Goal: Task Accomplishment & Management: Manage account settings

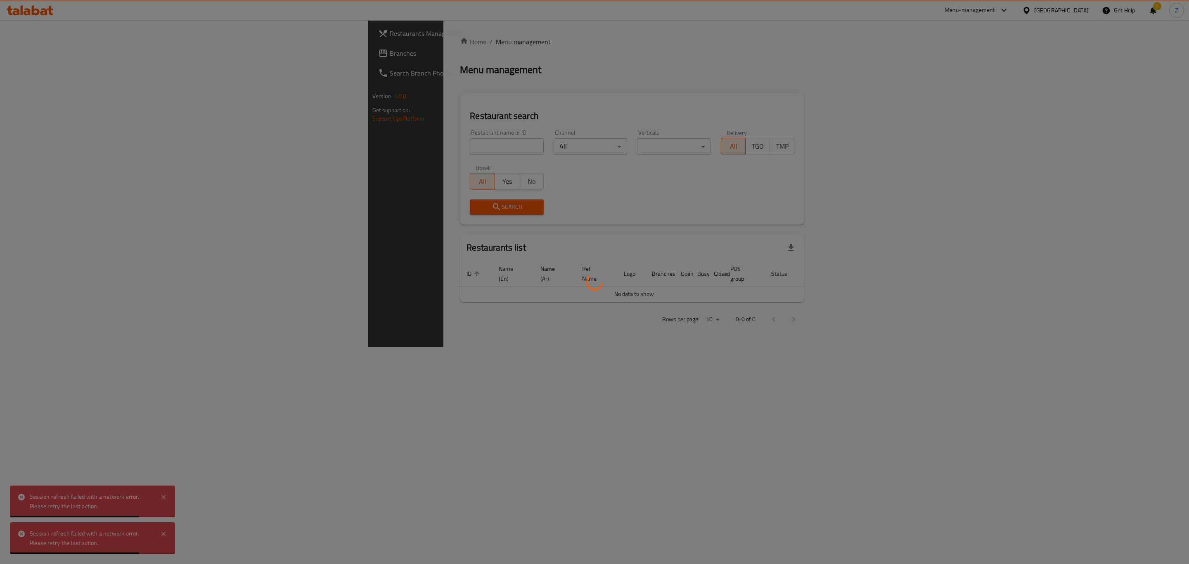
click at [311, 140] on div at bounding box center [594, 282] width 1189 height 564
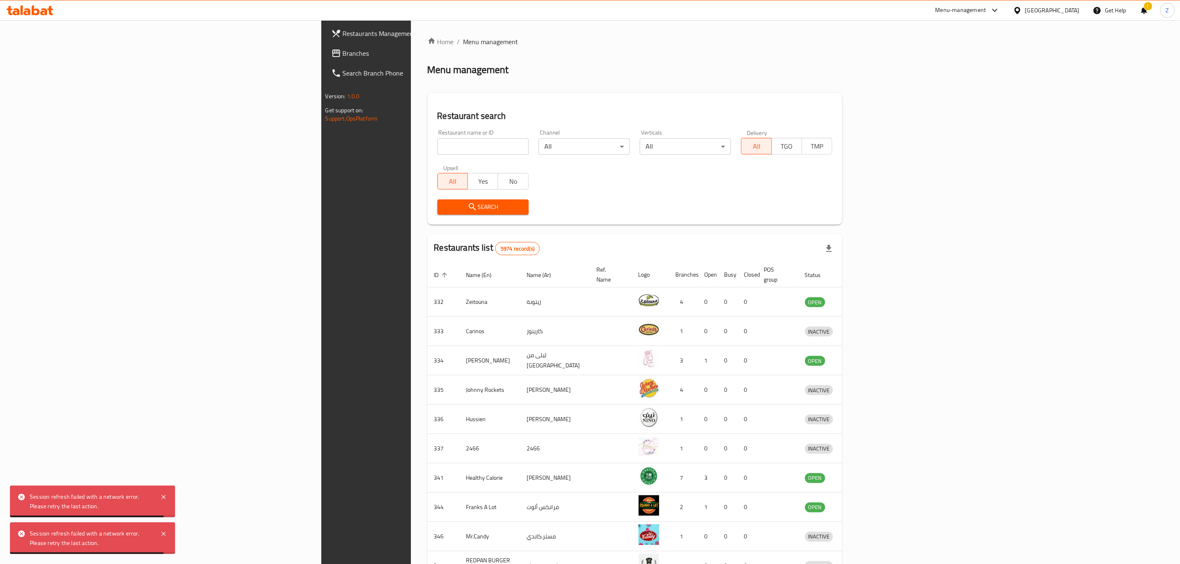
click at [437, 147] on input "search" at bounding box center [482, 146] width 91 height 17
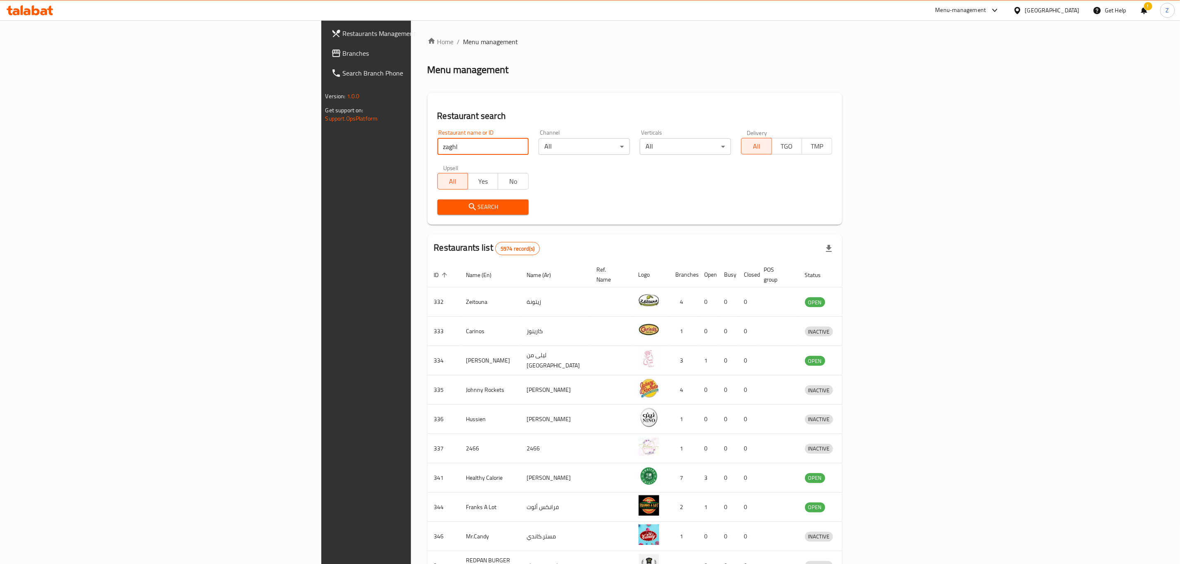
type input "zaghloul"
click at [444, 206] on span "Search" at bounding box center [483, 207] width 78 height 10
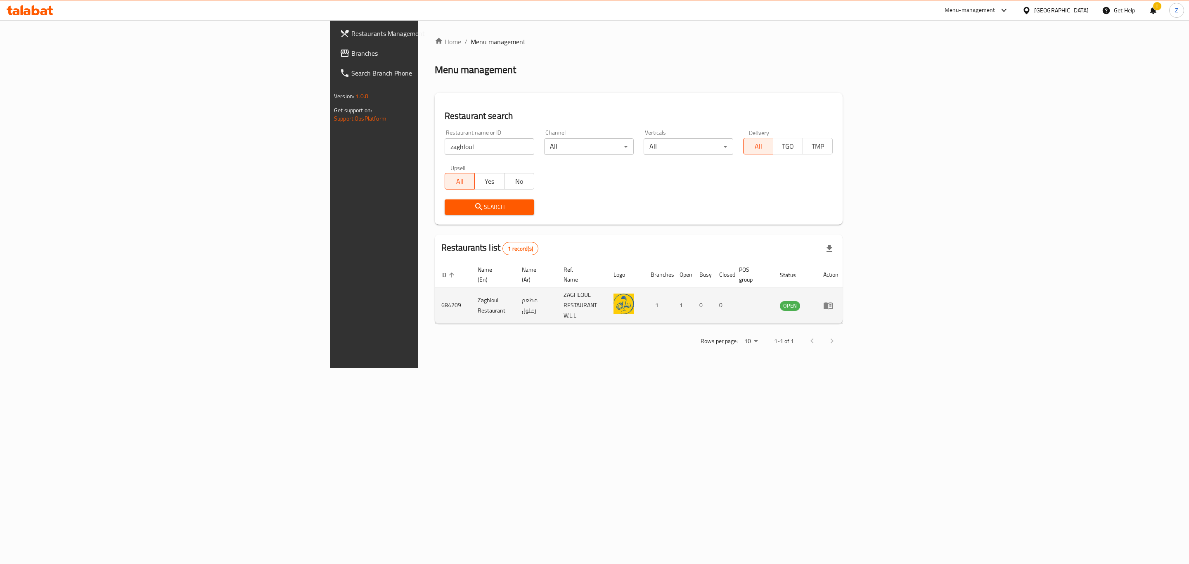
click at [833, 302] on icon "enhanced table" at bounding box center [828, 305] width 9 height 7
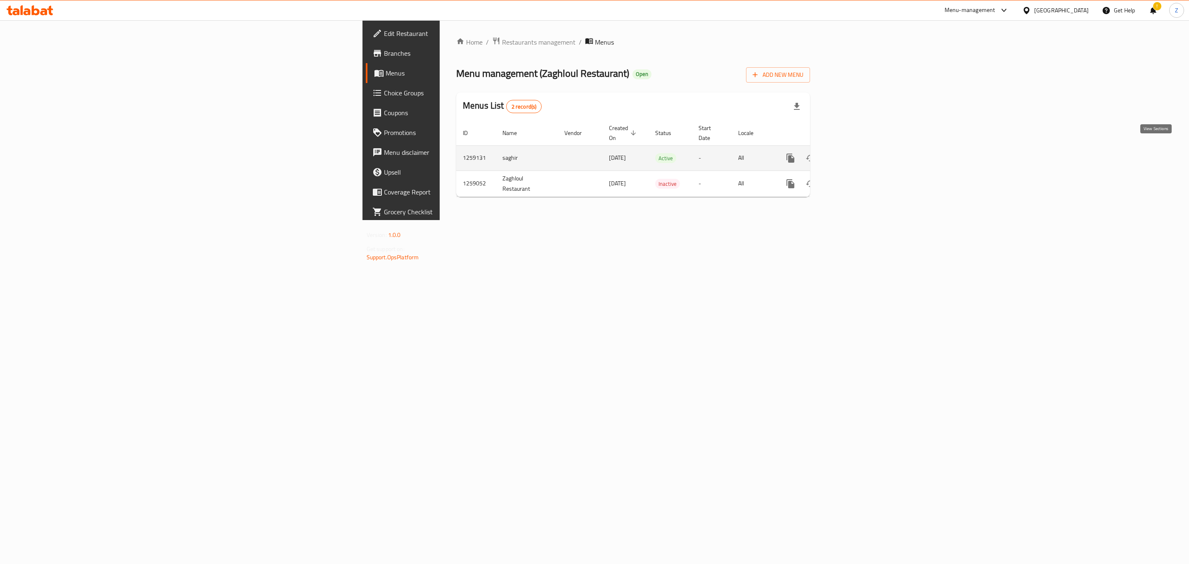
click at [855, 153] on icon "enhanced table" at bounding box center [850, 158] width 10 height 10
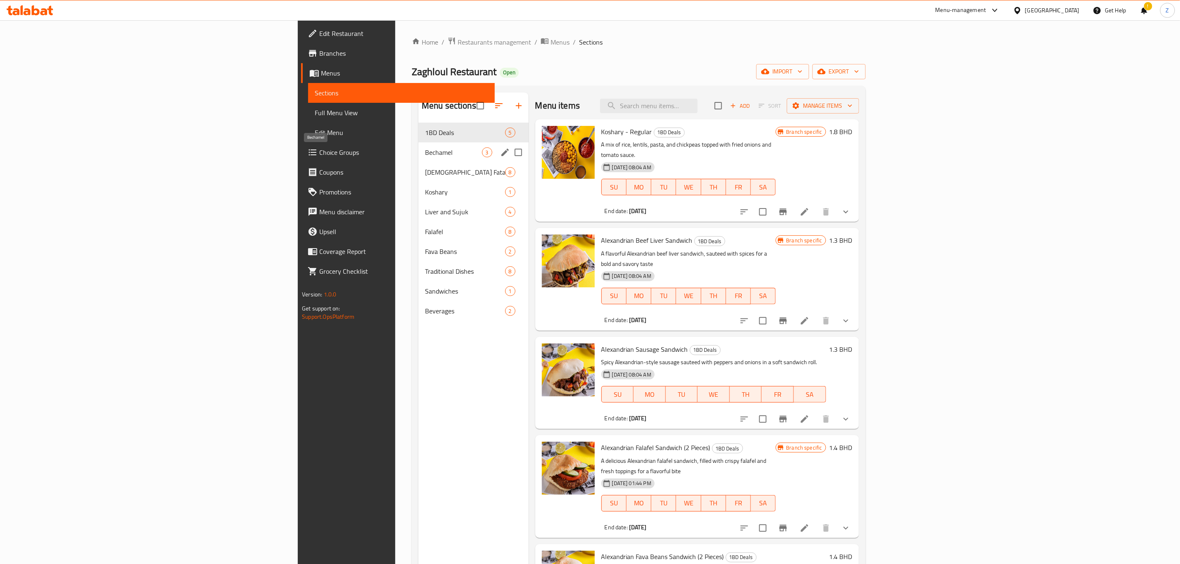
click at [425, 155] on span "Bechamel" at bounding box center [453, 152] width 57 height 10
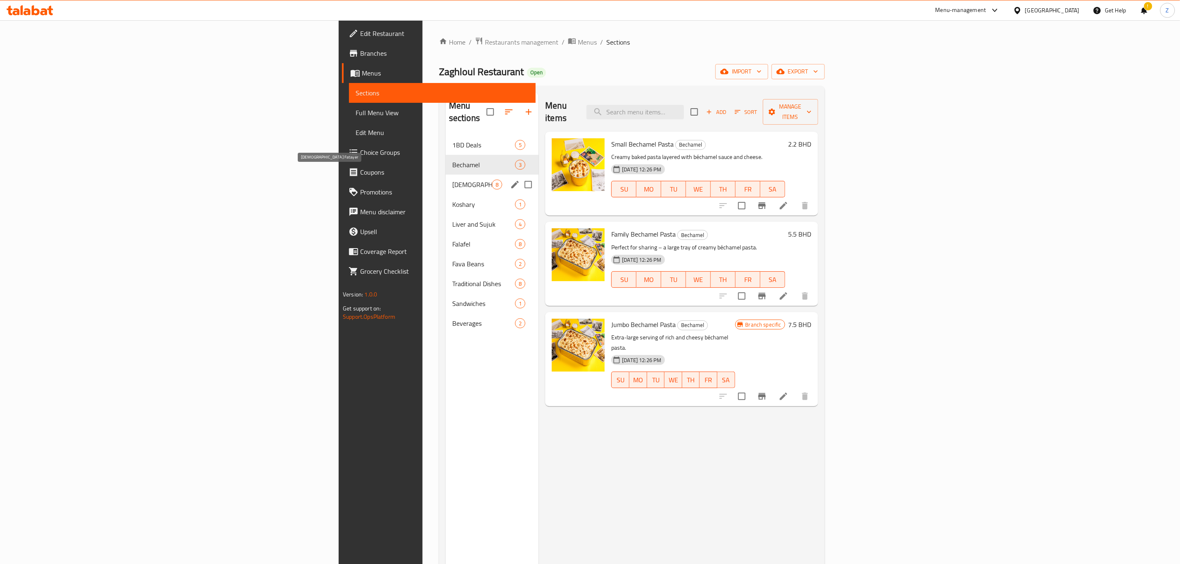
click at [452, 180] on span "[DEMOGRAPHIC_DATA] Fatayer" at bounding box center [472, 185] width 40 height 10
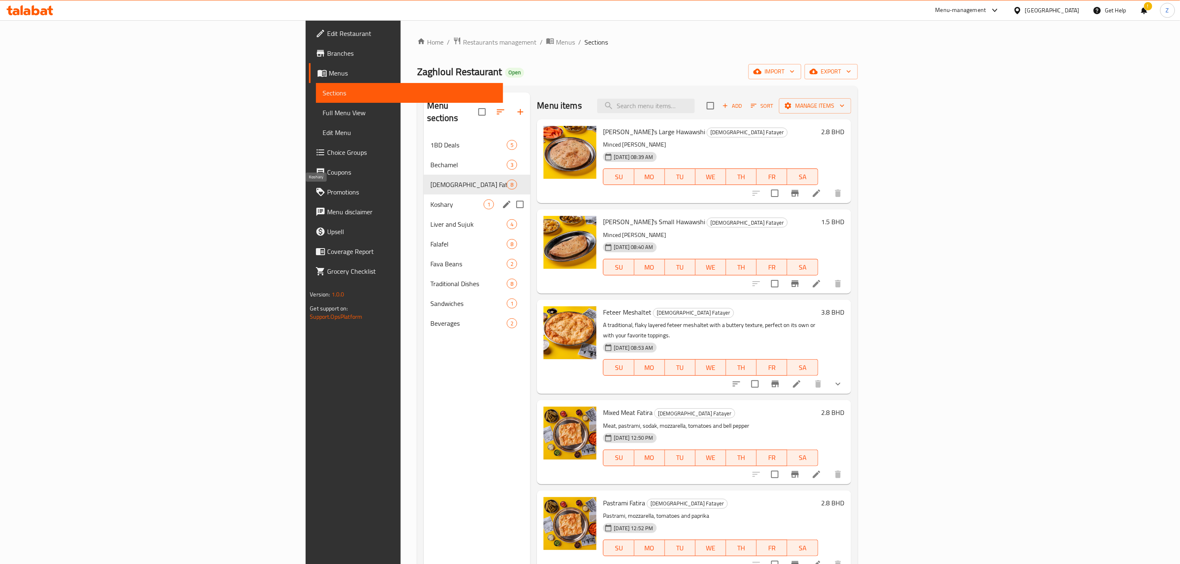
click at [430, 199] on span "Koshary" at bounding box center [457, 204] width 54 height 10
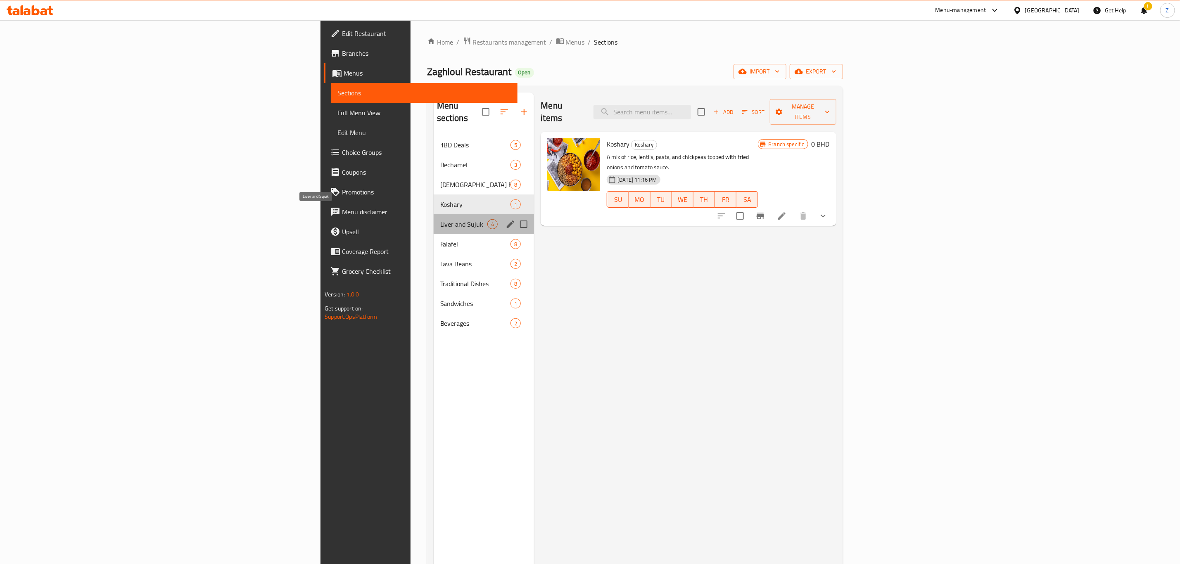
click at [440, 219] on span "Liver and Sujuk" at bounding box center [463, 224] width 47 height 10
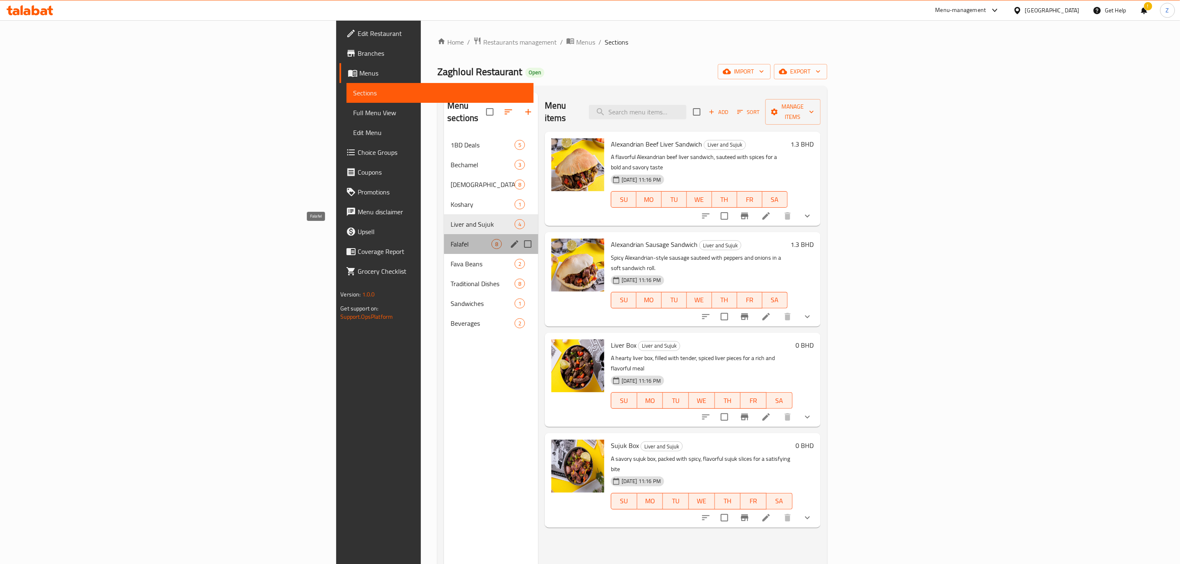
click at [451, 239] on span "Falafel" at bounding box center [471, 244] width 41 height 10
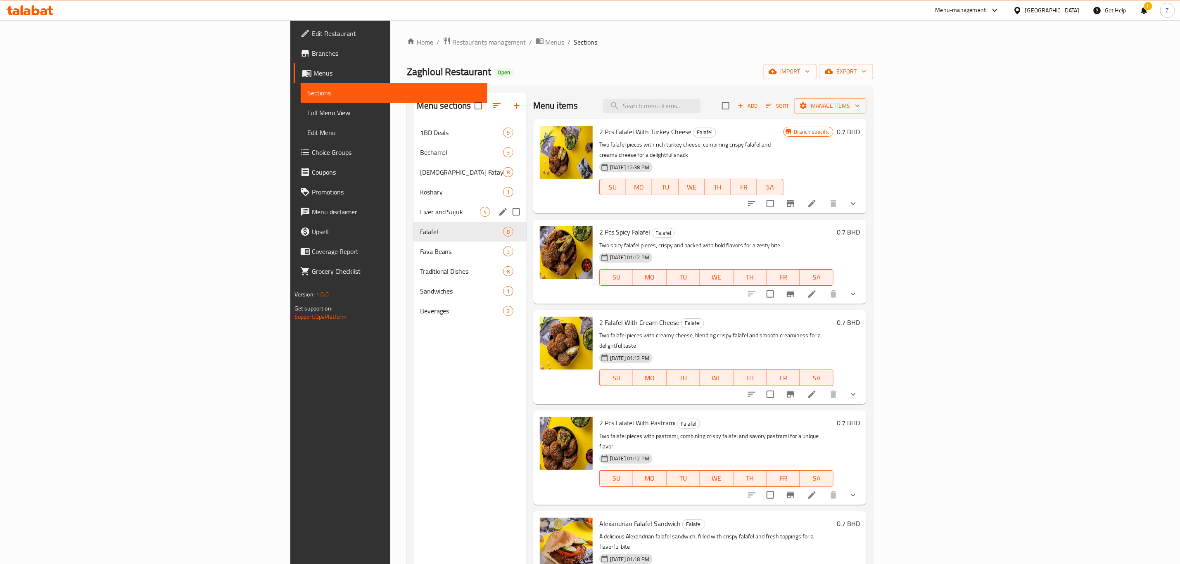
click at [420, 214] on span "Liver and Sujuk" at bounding box center [450, 212] width 60 height 10
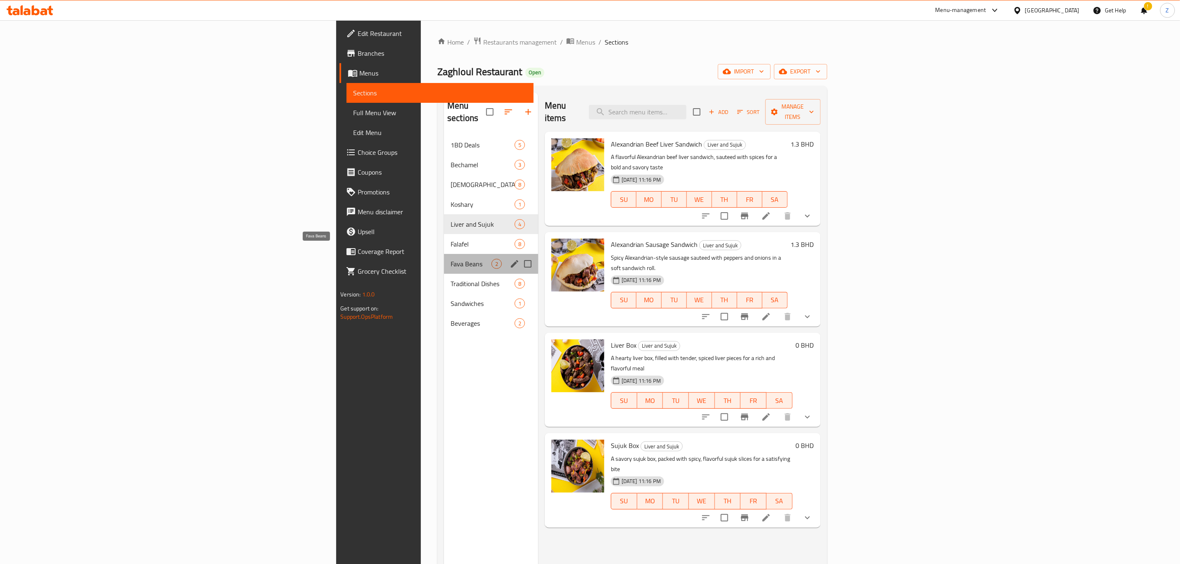
click at [451, 259] on span "Fava Beans" at bounding box center [471, 264] width 41 height 10
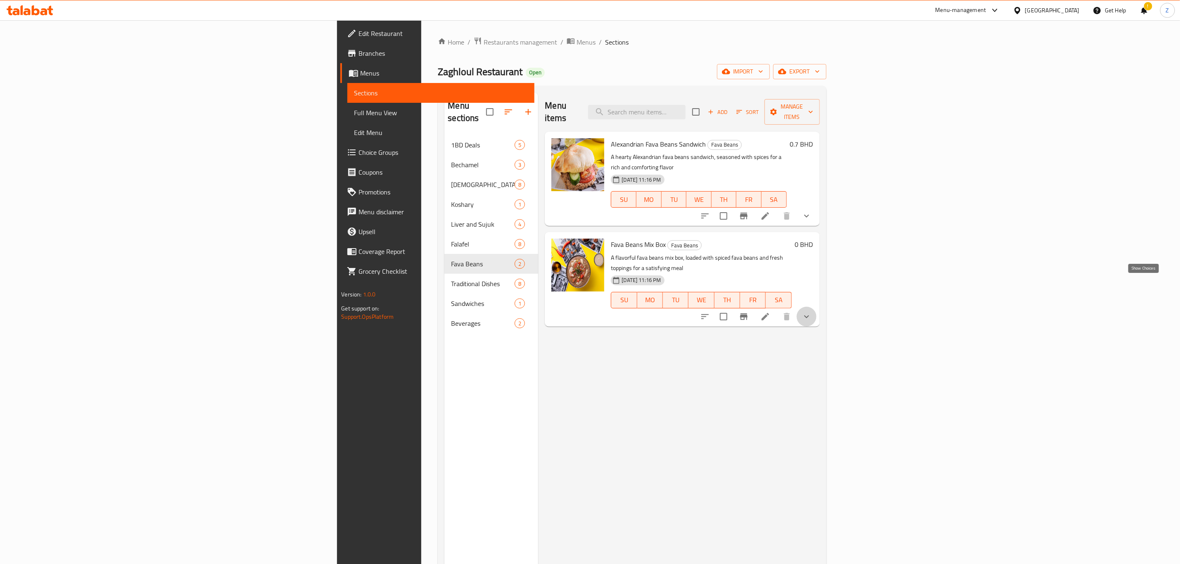
click at [811, 312] on icon "show more" at bounding box center [807, 317] width 10 height 10
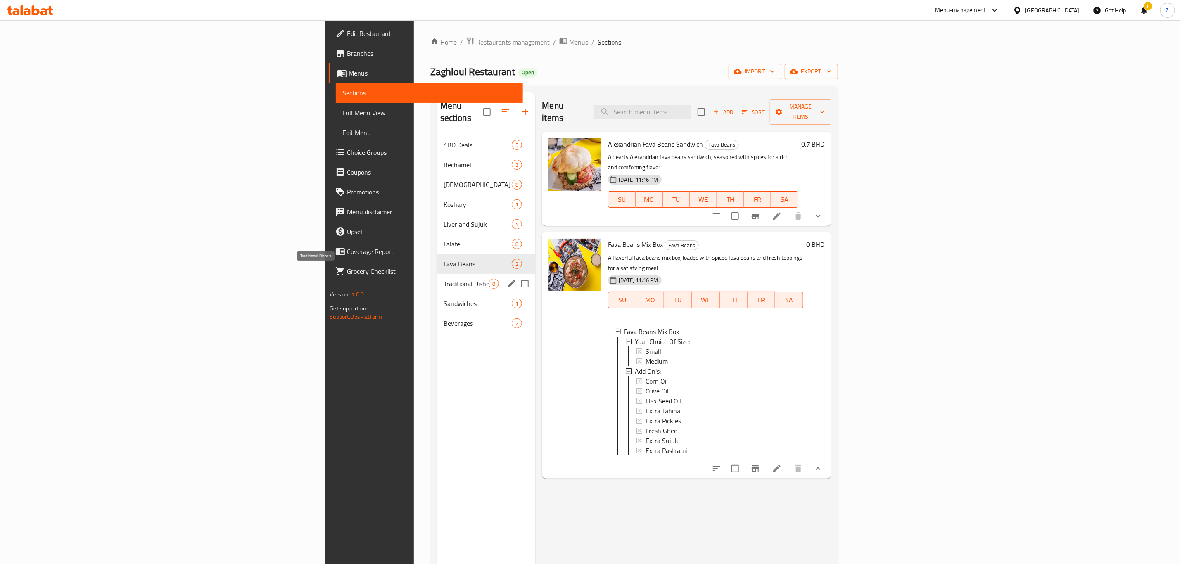
click at [444, 279] on span "Traditional Dishes" at bounding box center [466, 284] width 45 height 10
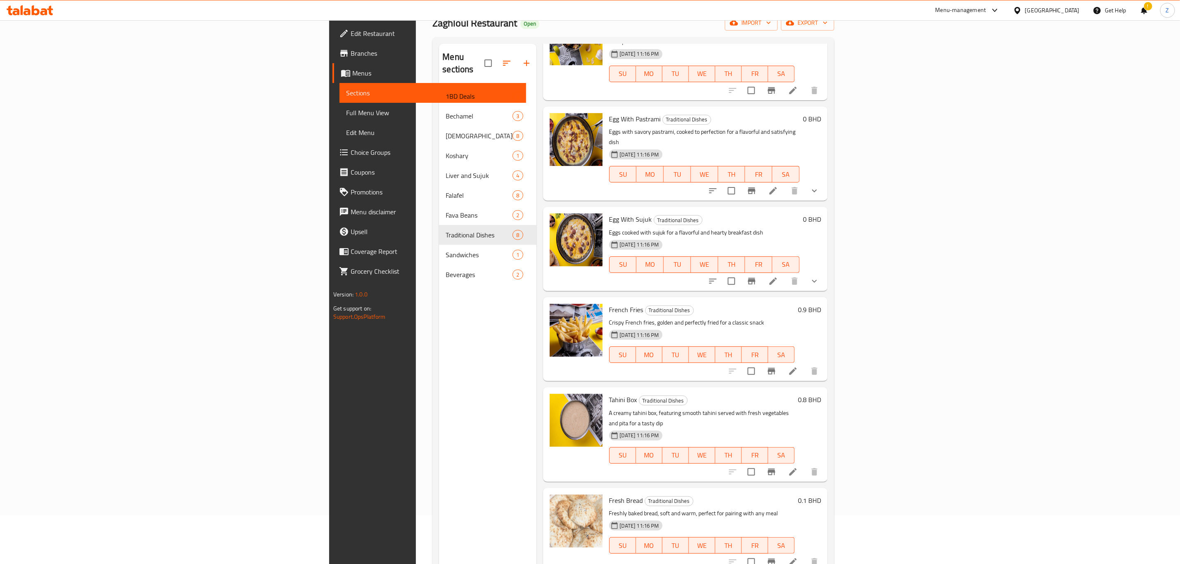
scroll to position [116, 0]
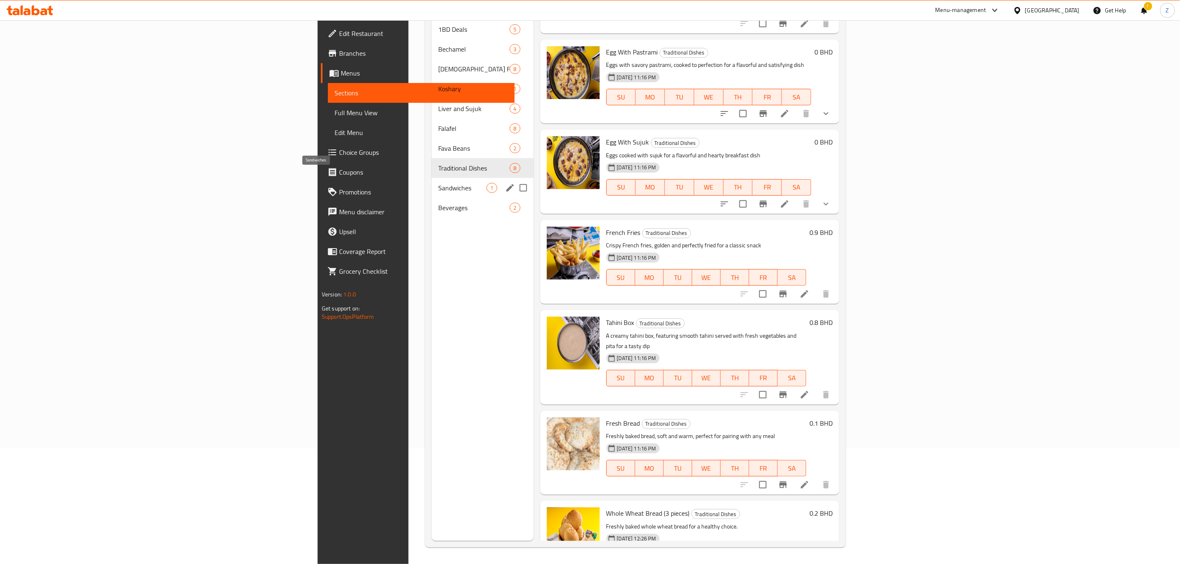
click at [438, 183] on span "Sandwiches" at bounding box center [462, 188] width 49 height 10
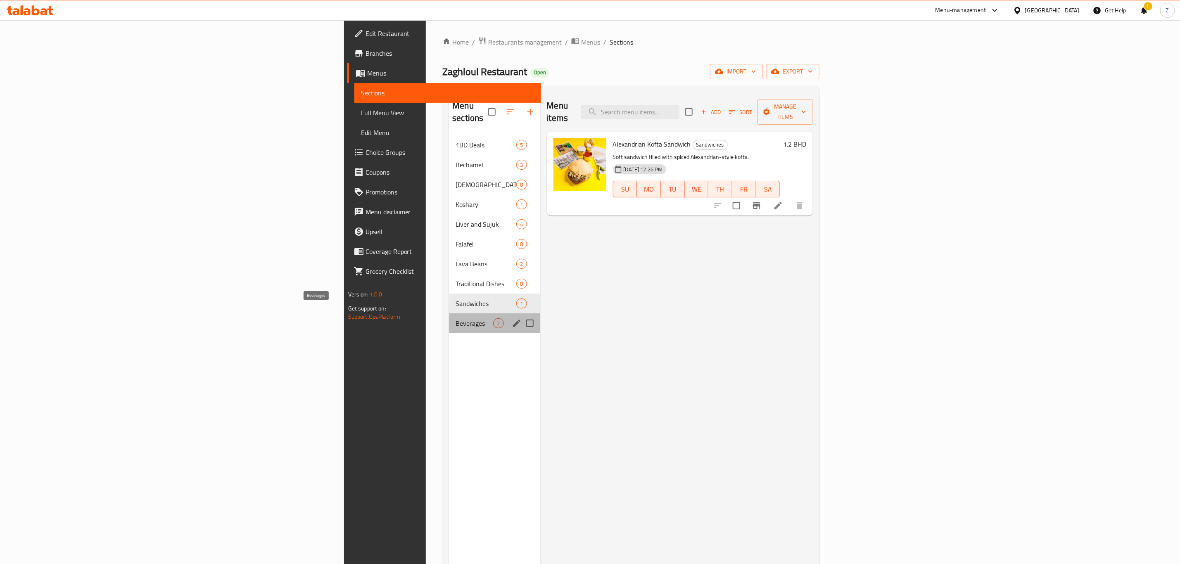
click at [455, 318] on span "Beverages" at bounding box center [474, 323] width 38 height 10
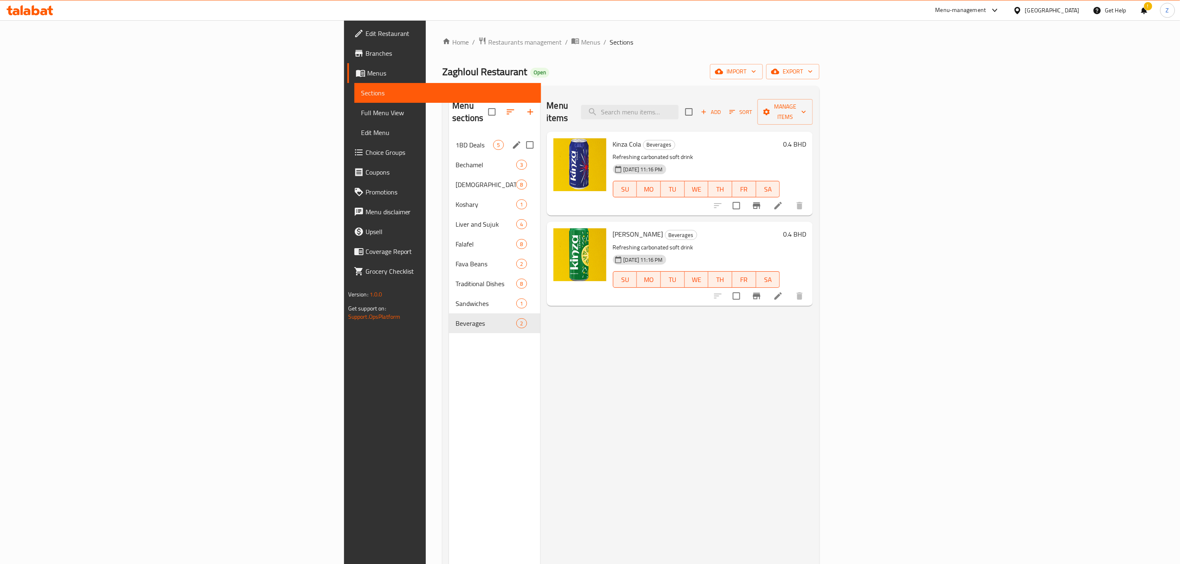
click at [455, 140] on span "1BD Deals" at bounding box center [474, 145] width 38 height 10
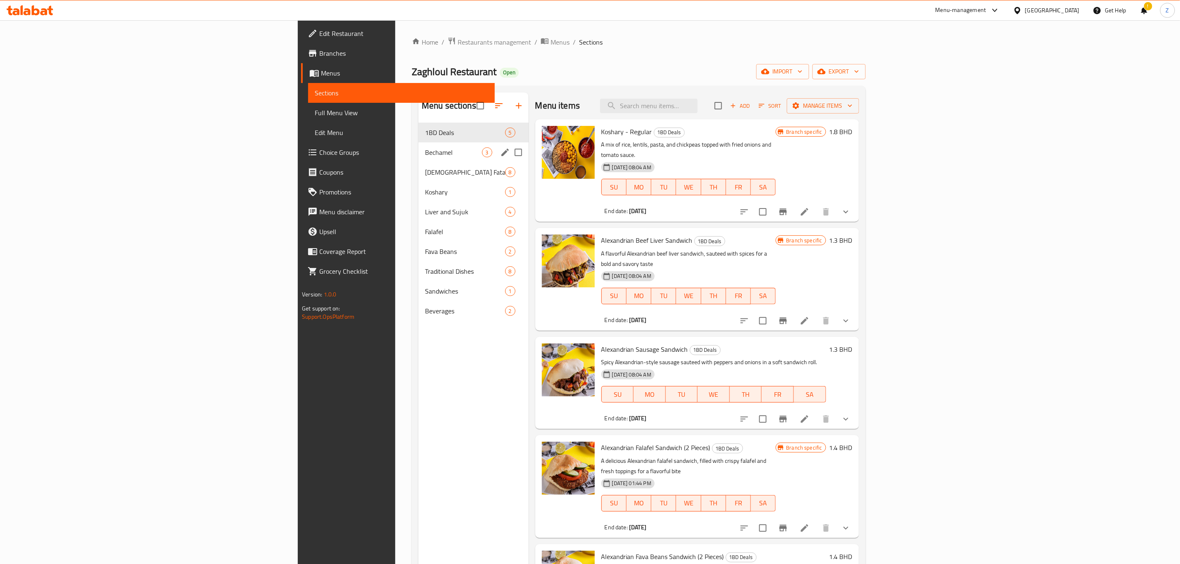
click at [418, 160] on div "Bechamel 3" at bounding box center [473, 152] width 110 height 20
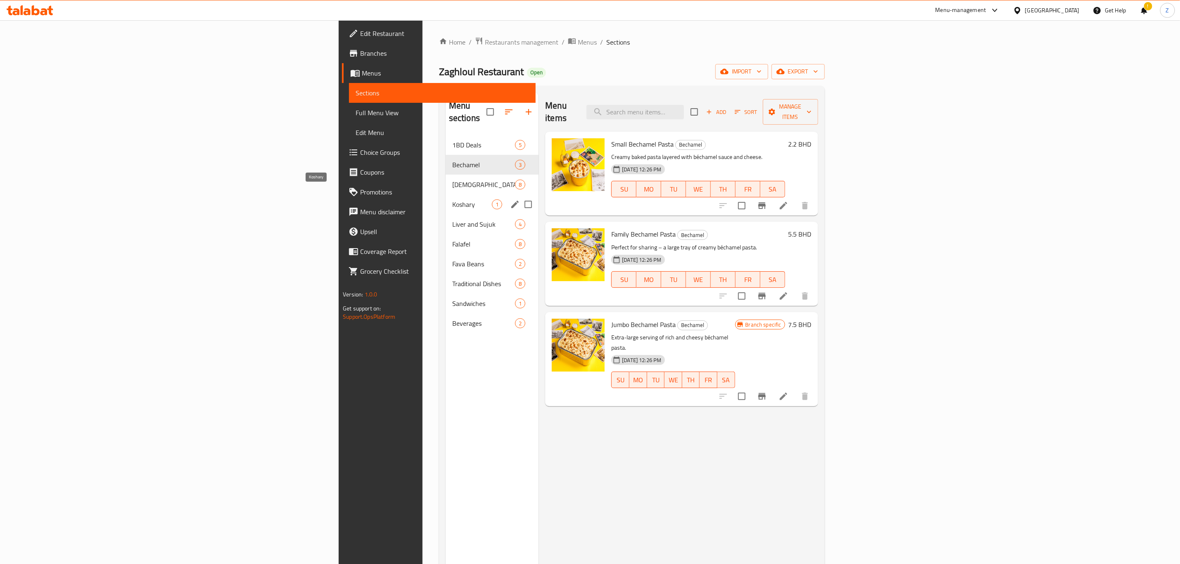
click at [452, 199] on span "Koshary" at bounding box center [472, 204] width 40 height 10
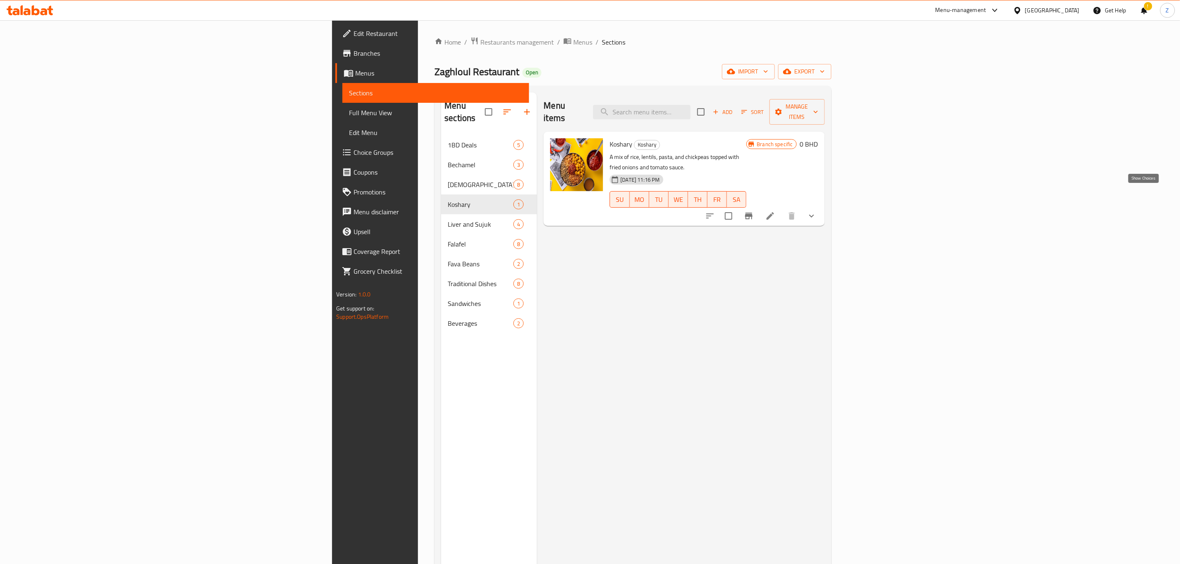
click at [816, 211] on icon "show more" at bounding box center [812, 216] width 10 height 10
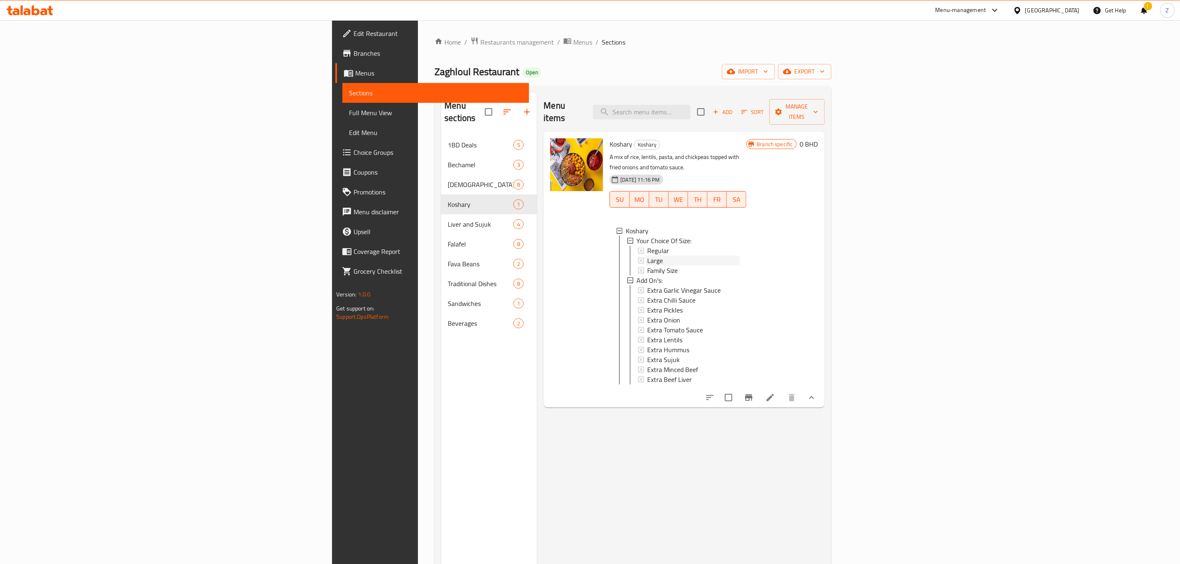
click at [647, 256] on div "Large" at bounding box center [693, 261] width 93 height 10
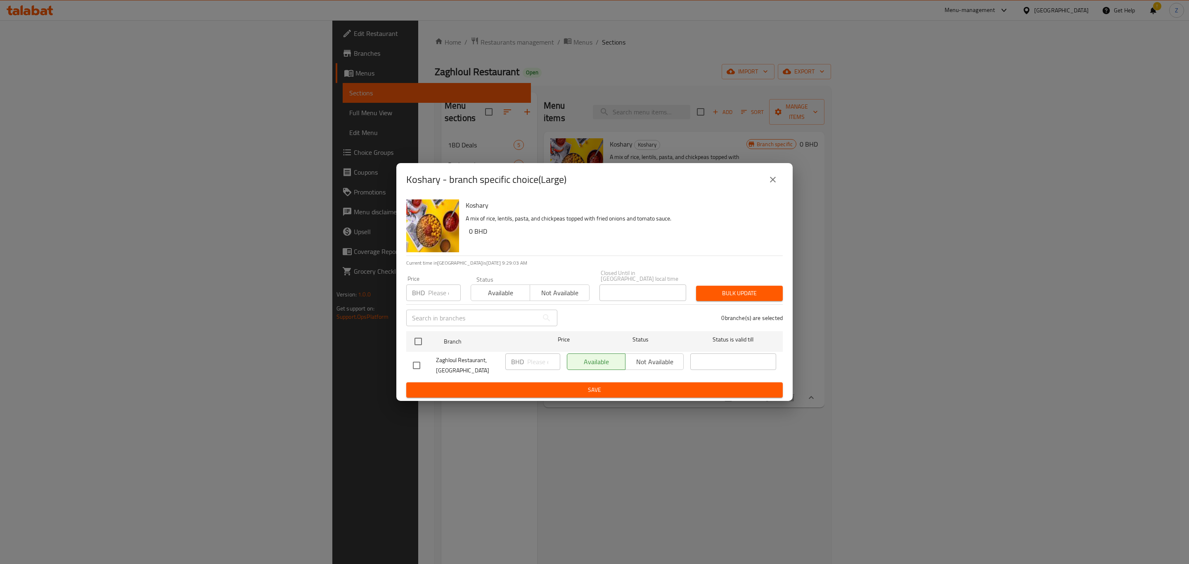
click at [773, 185] on icon "close" at bounding box center [773, 180] width 10 height 10
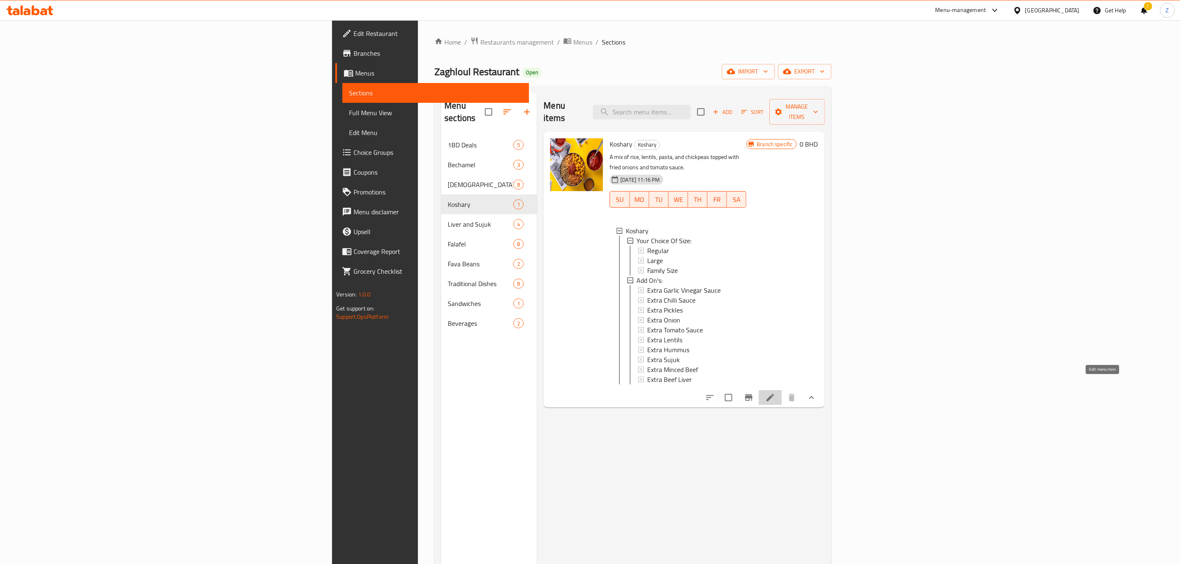
click at [775, 393] on icon at bounding box center [770, 398] width 10 height 10
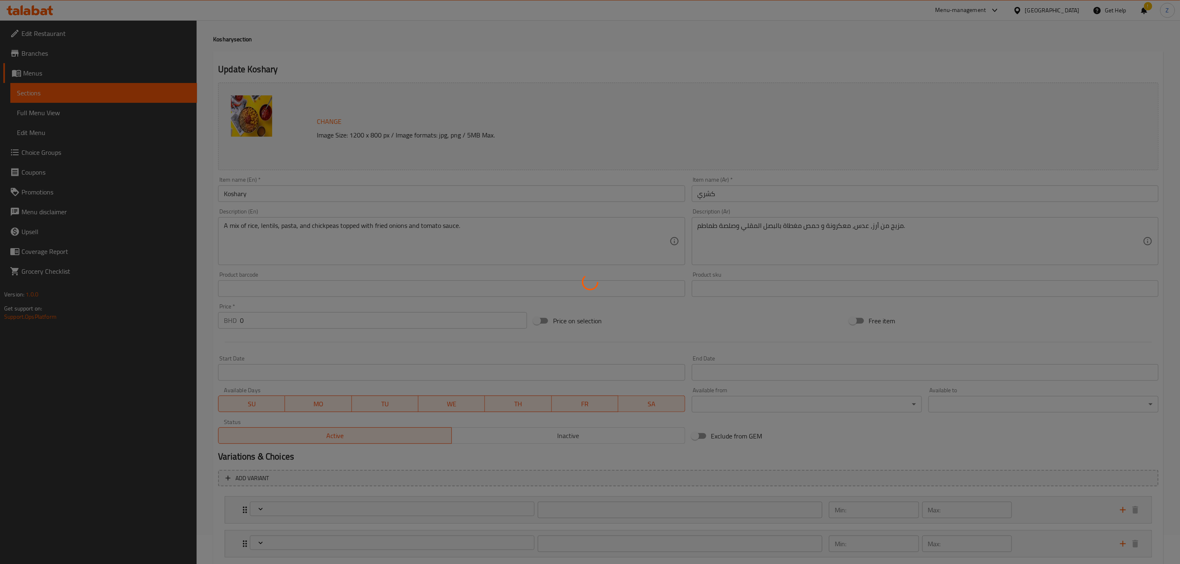
type input "إختيارك من الحجم:"
type input "1"
type input "الإضافات:"
type input "0"
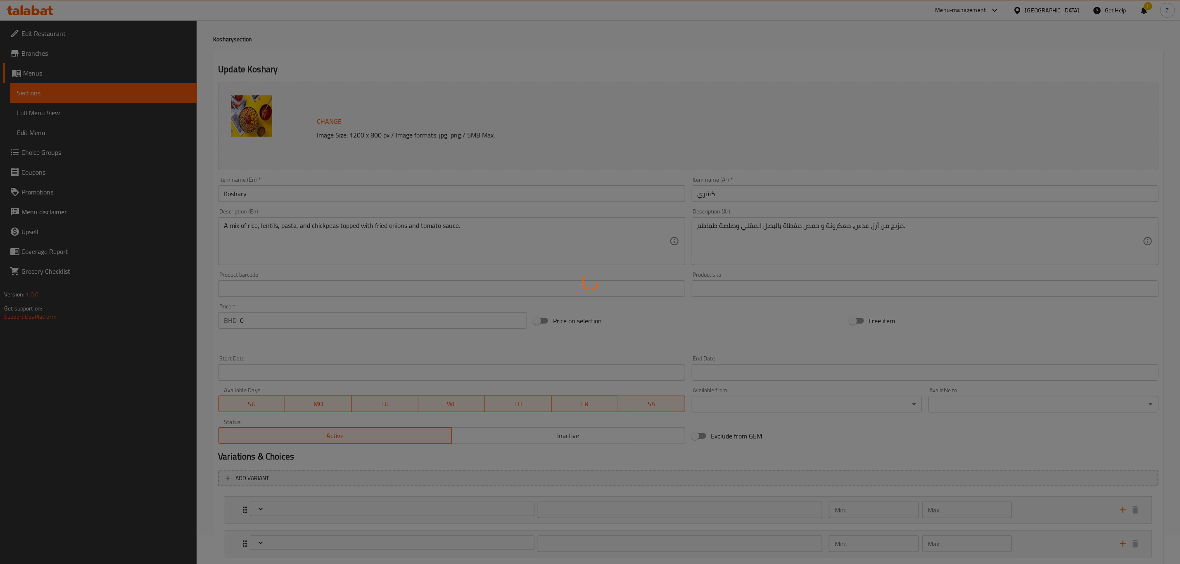
type input "0"
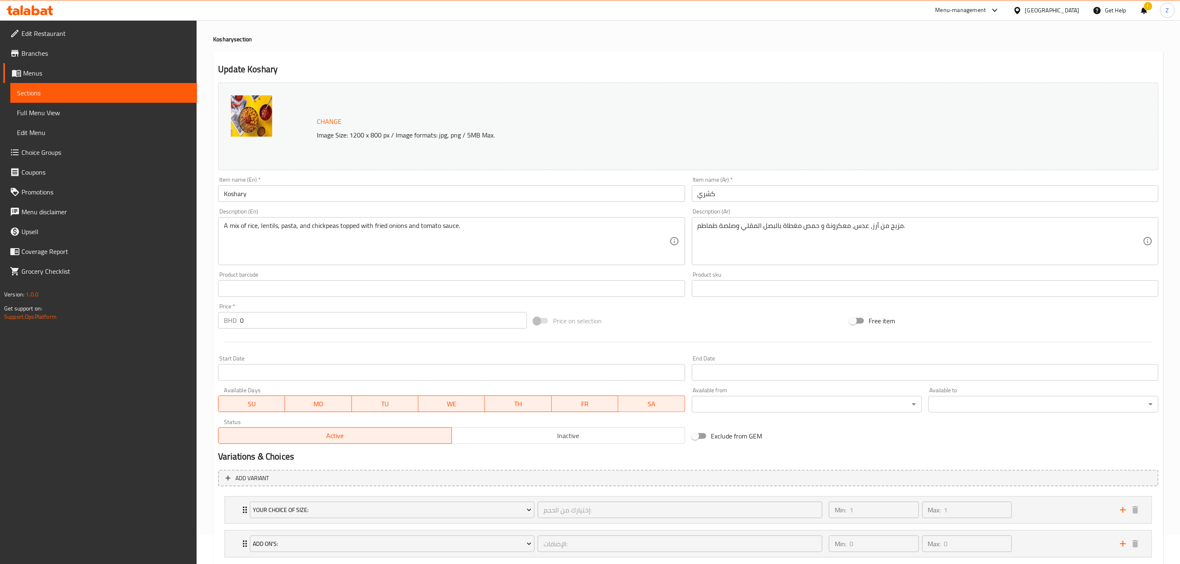
scroll to position [79, 0]
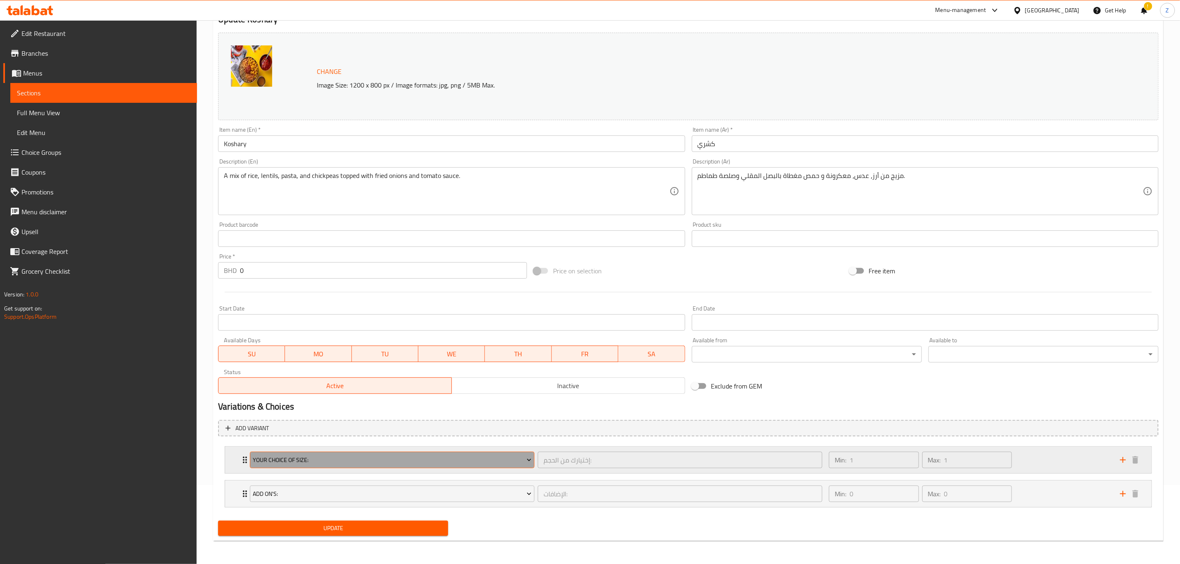
click at [250, 457] on button "Your Choice Of Size:" at bounding box center [392, 460] width 285 height 17
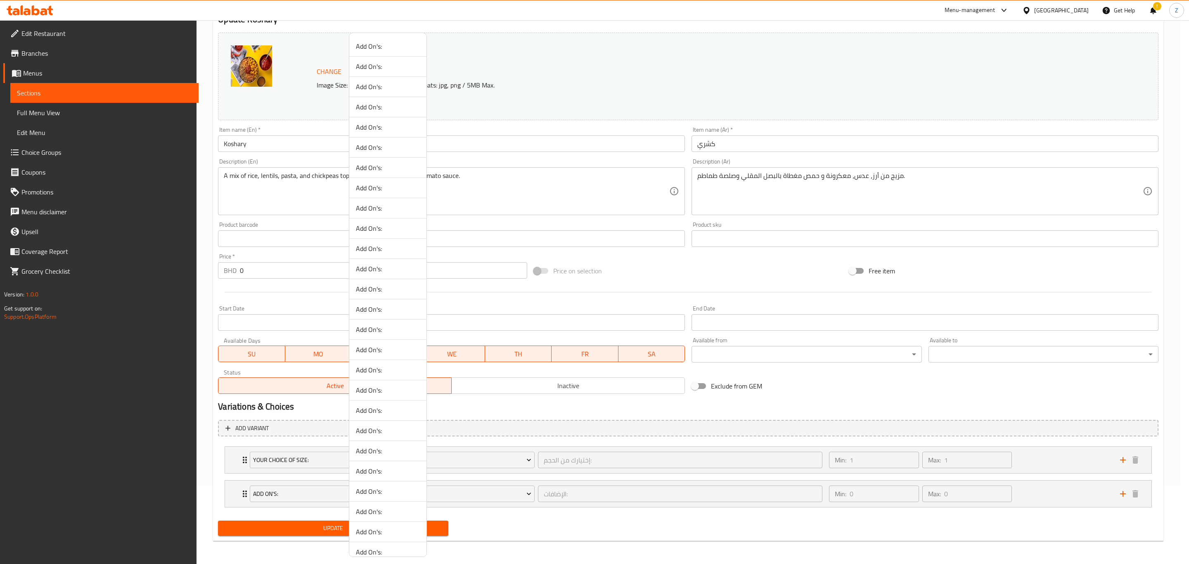
click at [235, 458] on div at bounding box center [594, 282] width 1189 height 564
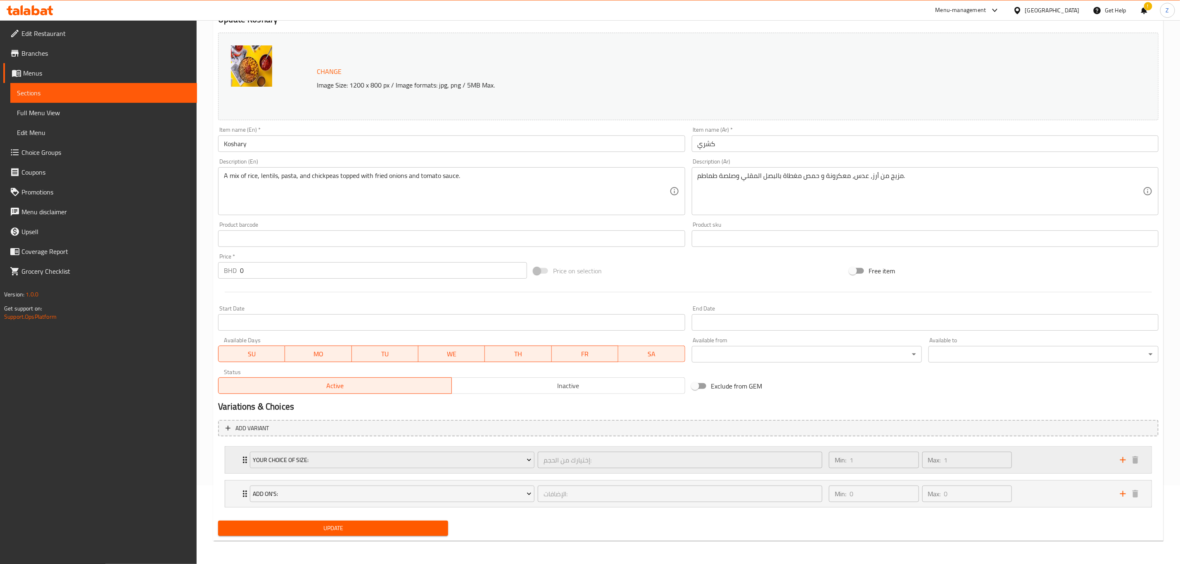
click at [239, 457] on div "Your Choice Of Size: إختيارك من الحجم: ​ Min: 1 ​ Max: 1 ​" at bounding box center [688, 460] width 926 height 26
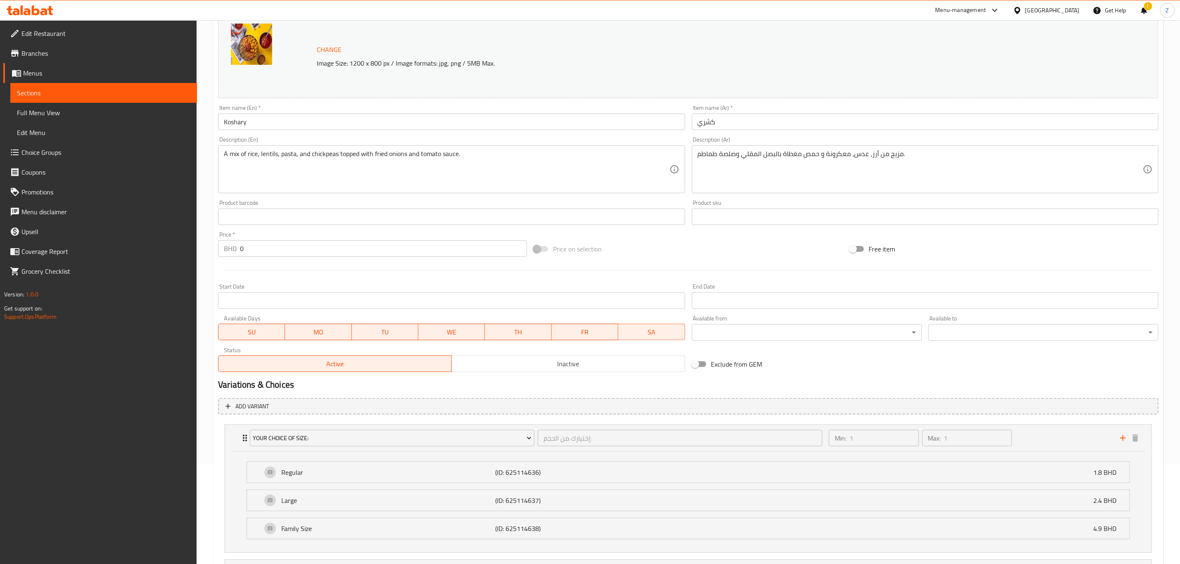
scroll to position [0, 0]
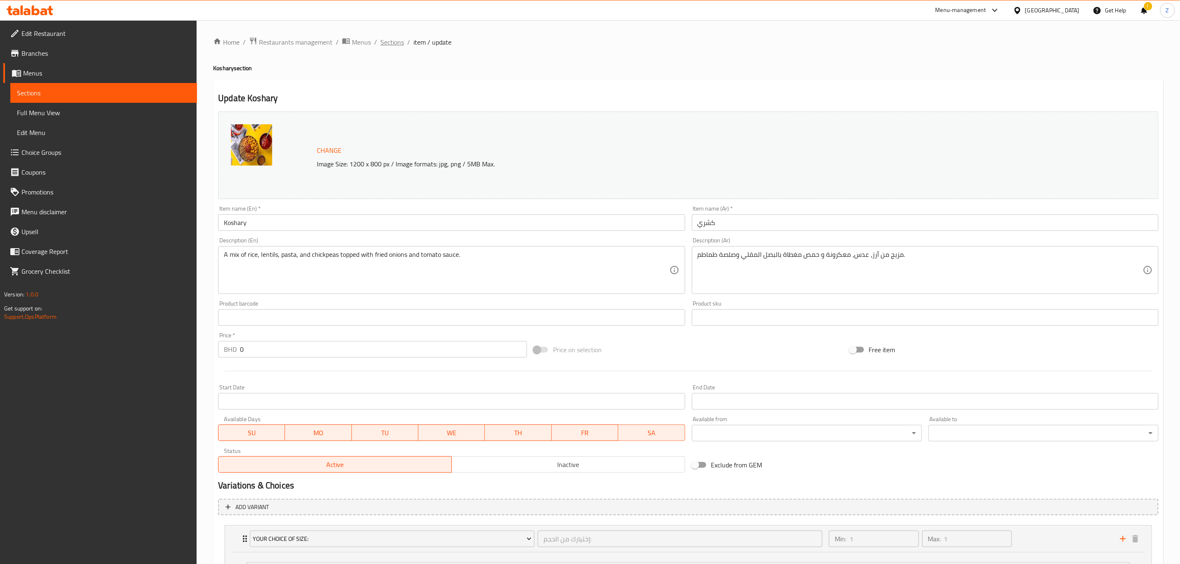
click at [394, 40] on span "Sections" at bounding box center [392, 42] width 24 height 10
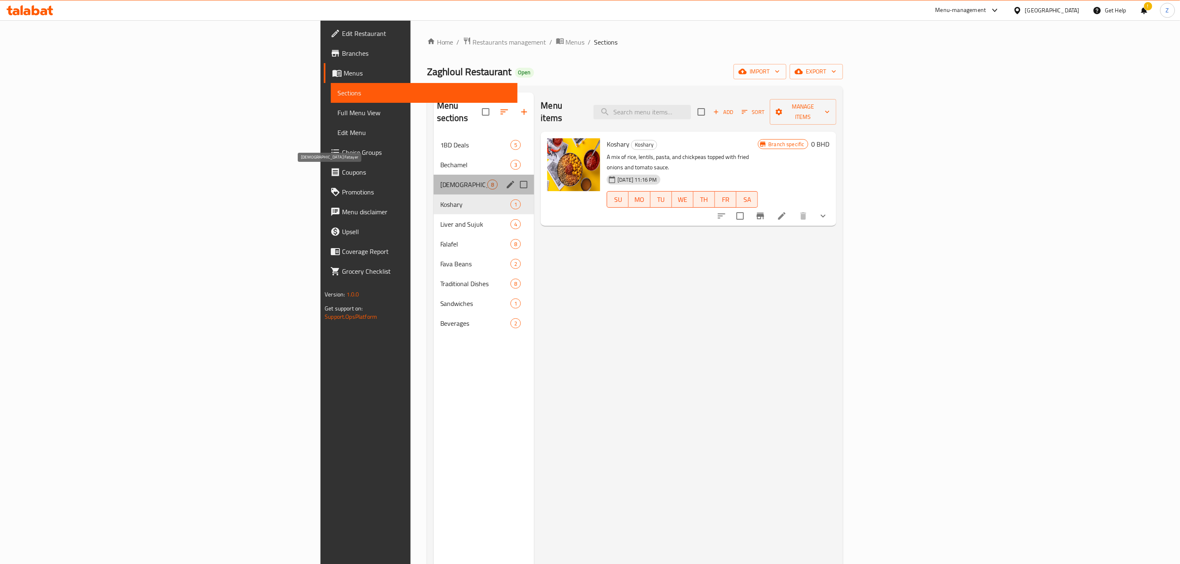
click at [440, 180] on span "[DEMOGRAPHIC_DATA] Fatayer" at bounding box center [463, 185] width 47 height 10
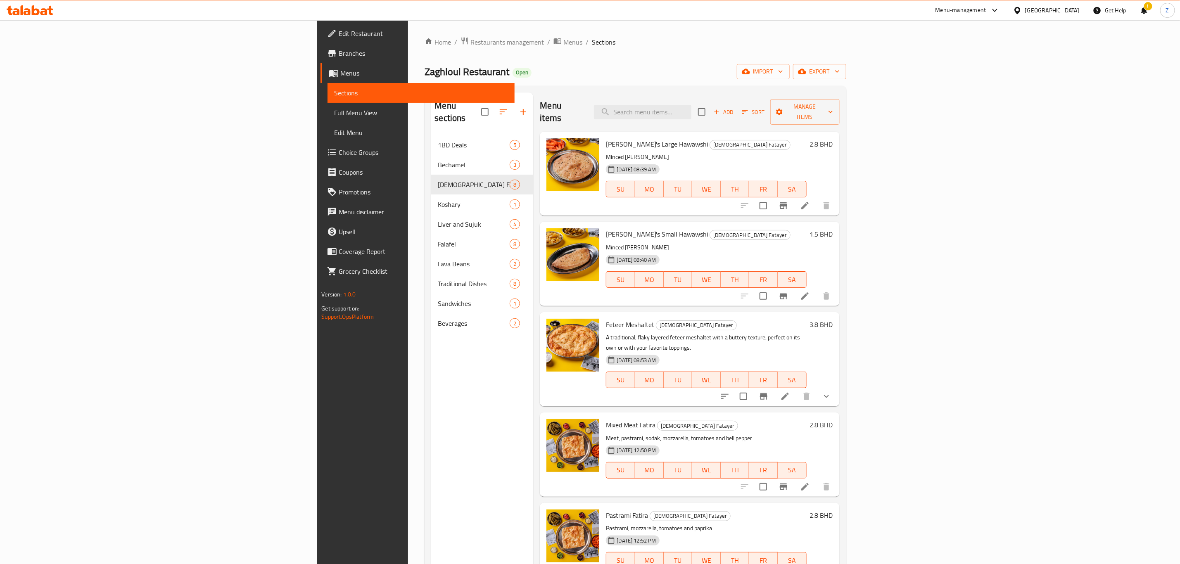
scroll to position [178, 0]
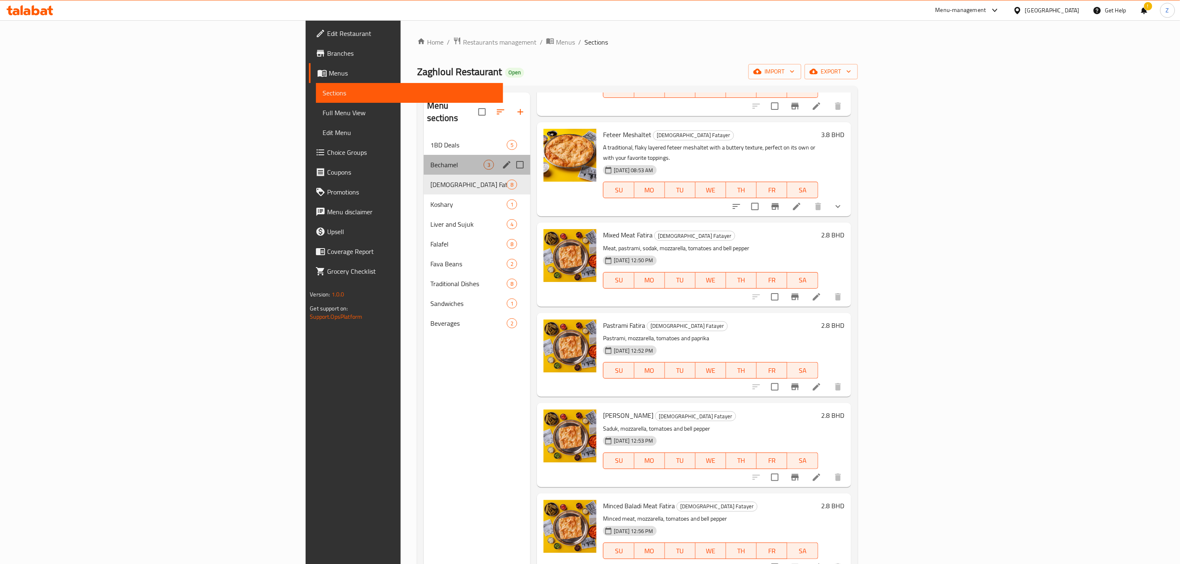
click at [424, 161] on div "Bechamel 3" at bounding box center [477, 165] width 107 height 20
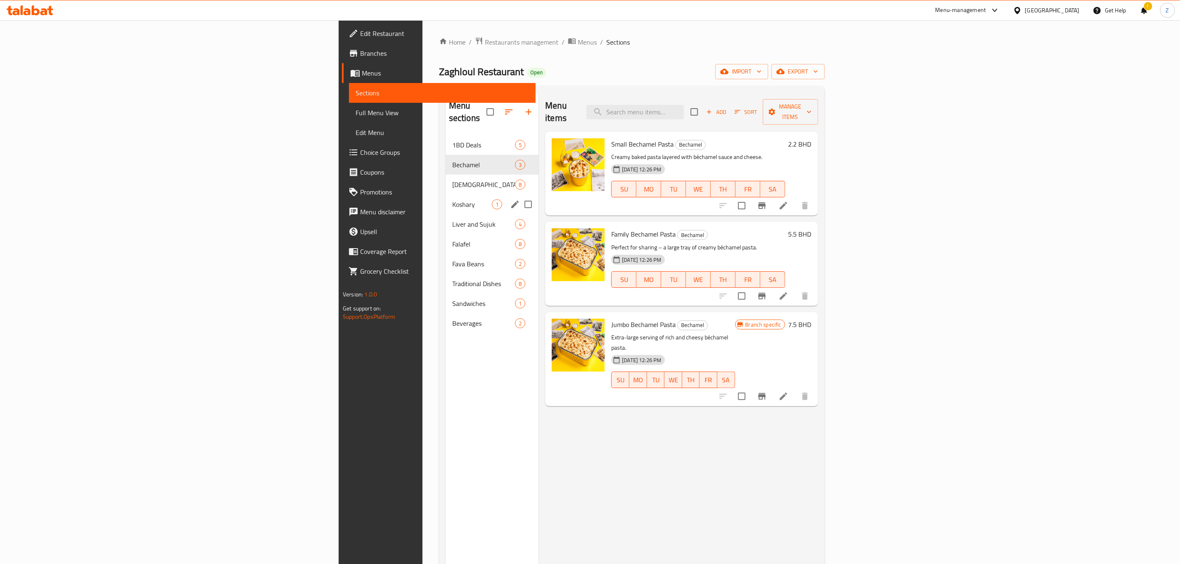
click at [452, 199] on span "Koshary" at bounding box center [472, 204] width 40 height 10
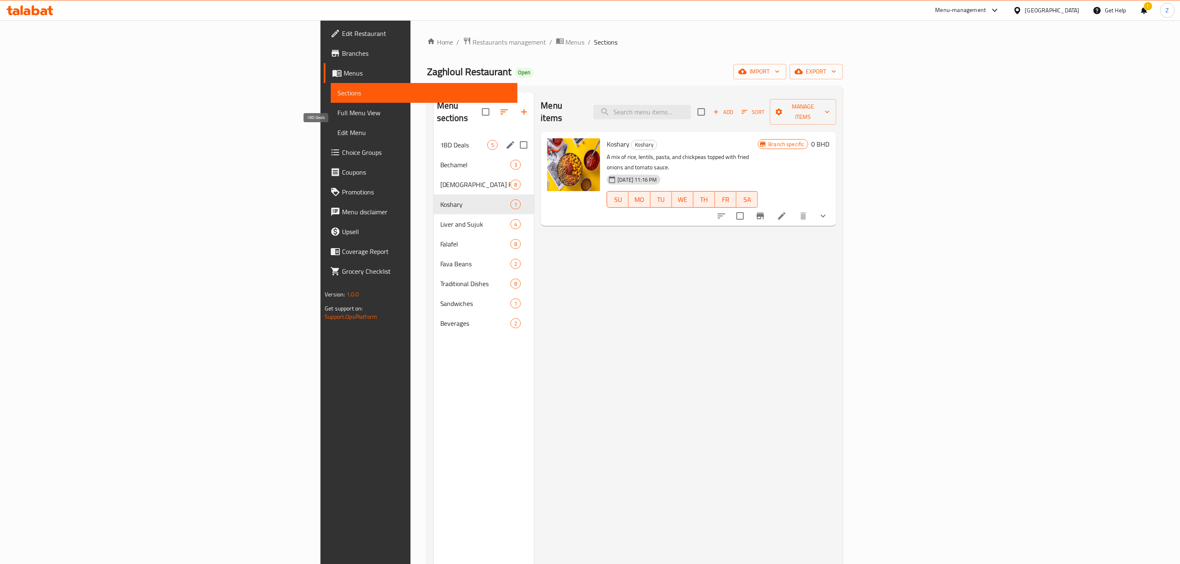
click at [440, 140] on span "1BD Deals" at bounding box center [463, 145] width 47 height 10
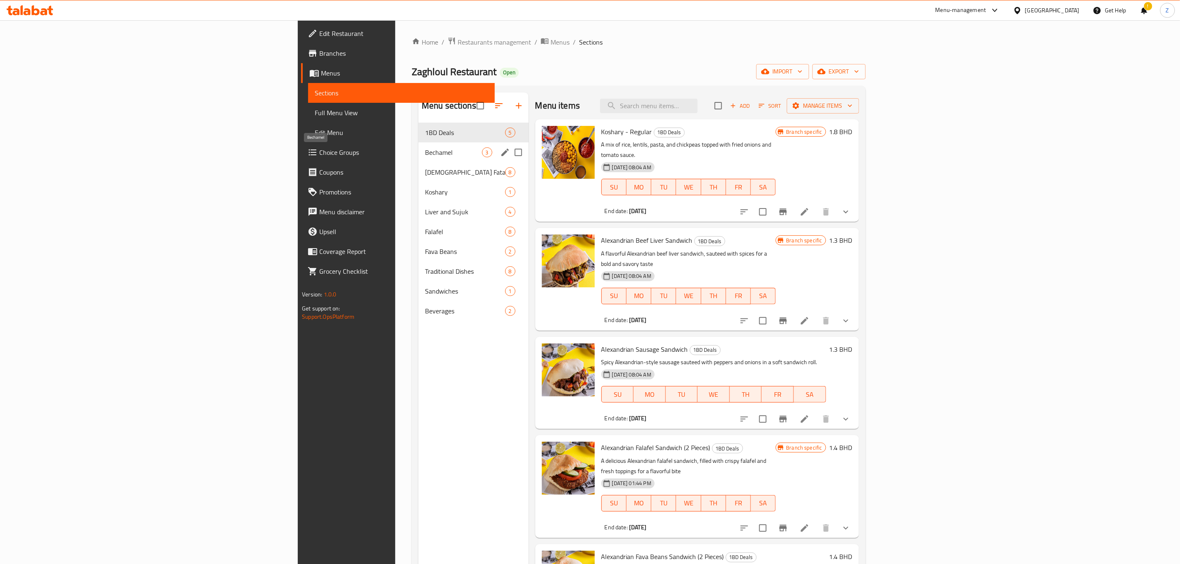
click at [425, 154] on span "Bechamel" at bounding box center [453, 152] width 57 height 10
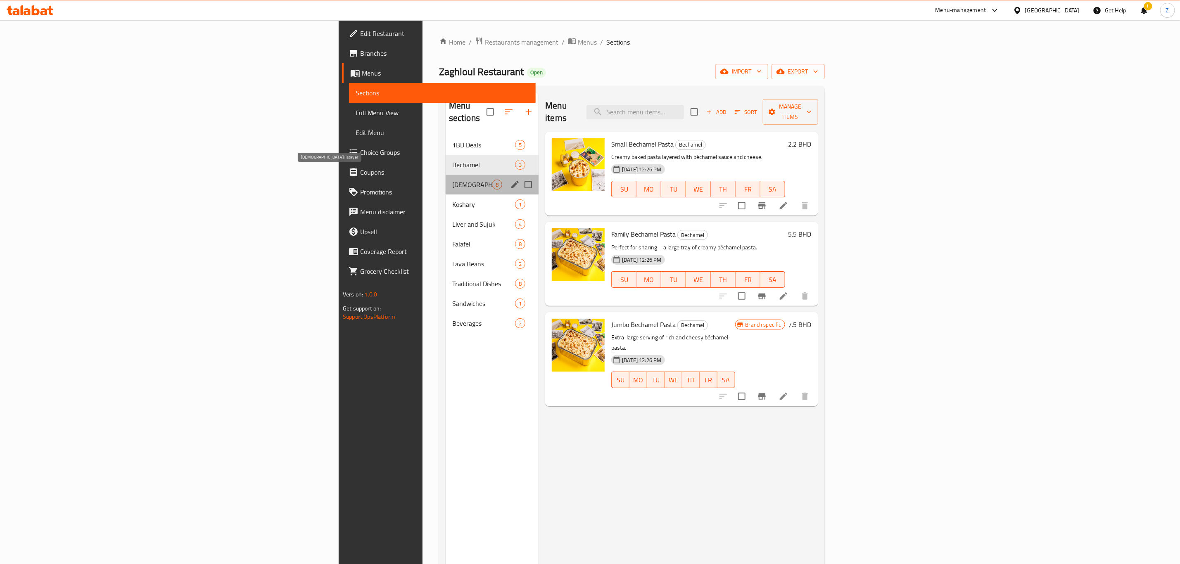
click at [452, 180] on span "[DEMOGRAPHIC_DATA] Fatayer" at bounding box center [472, 185] width 40 height 10
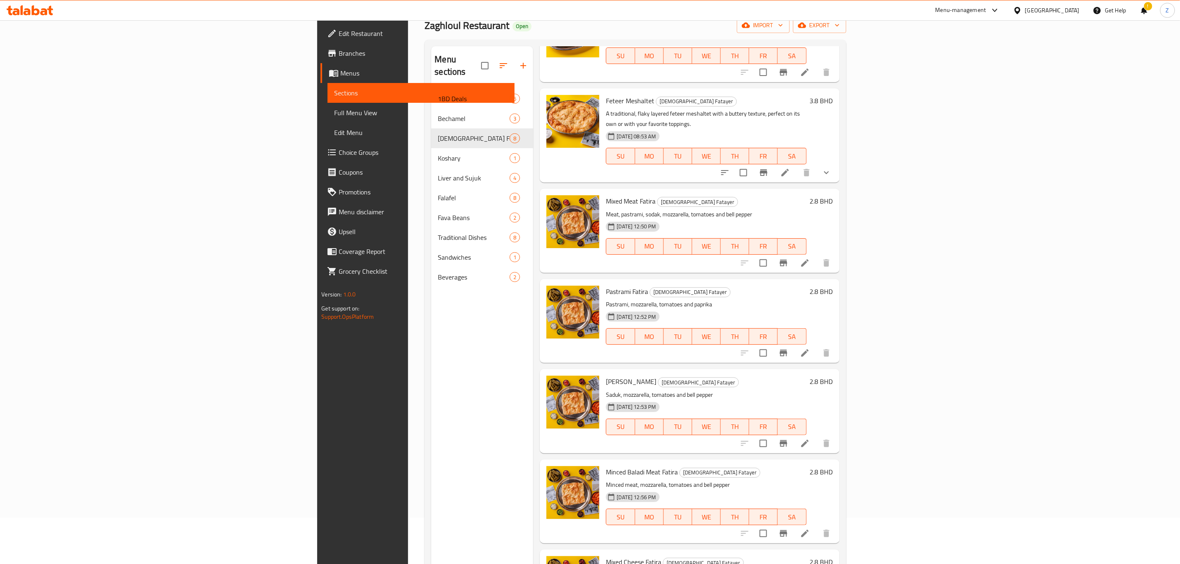
scroll to position [116, 0]
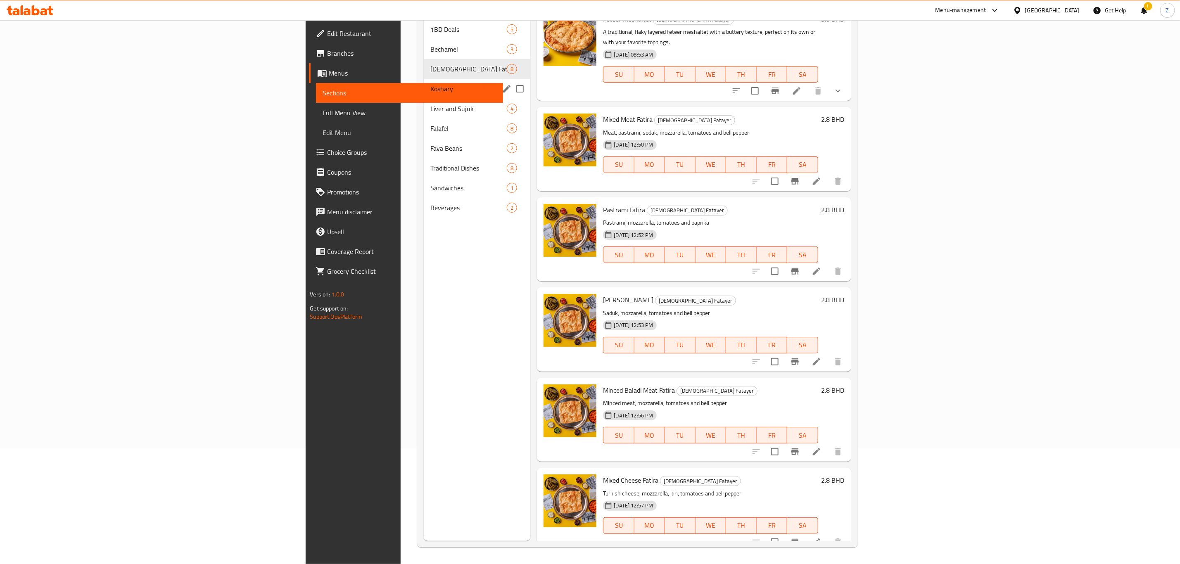
click at [430, 84] on span "Koshary" at bounding box center [457, 89] width 54 height 10
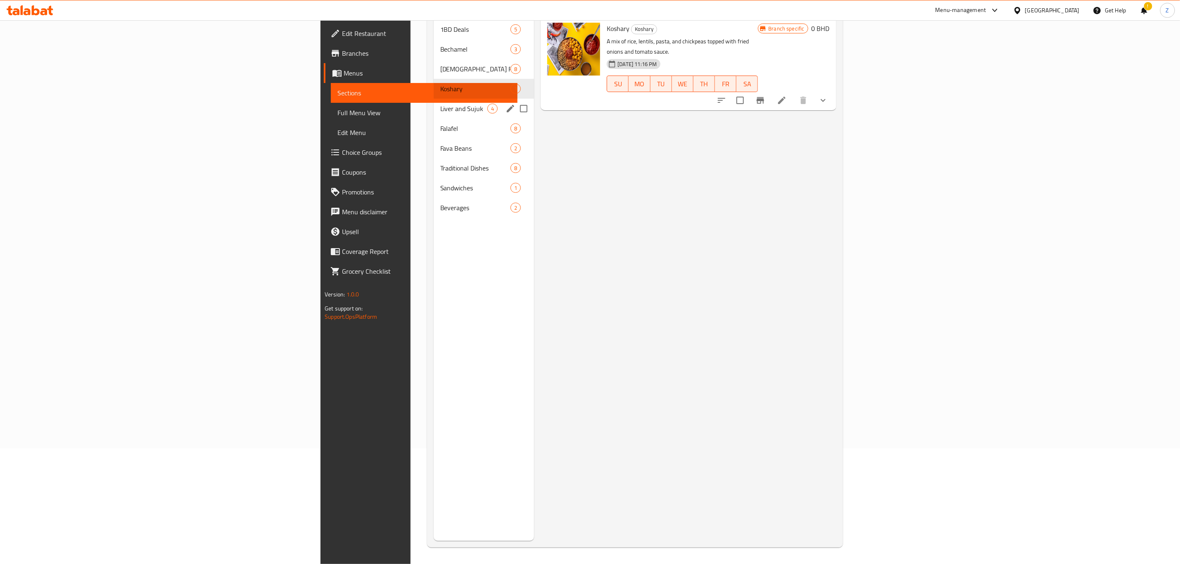
click at [440, 104] on span "Liver and Sujuk" at bounding box center [463, 109] width 47 height 10
